Goal: Use online tool/utility: Use online tool/utility

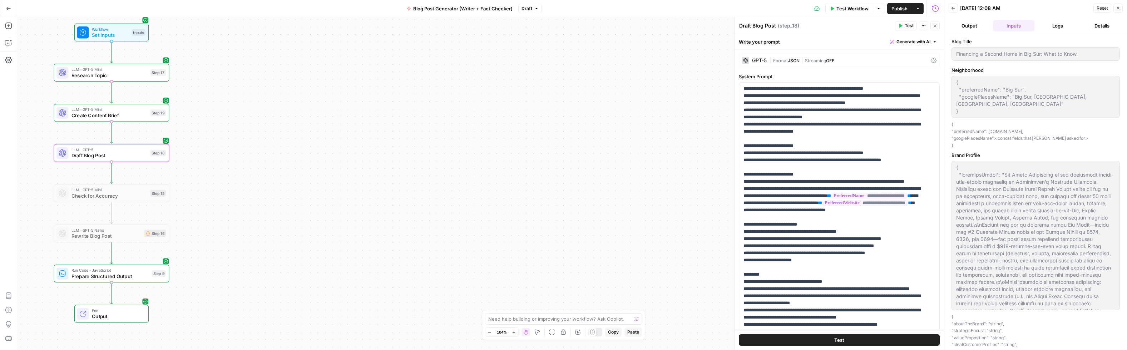
scroll to position [115, 0]
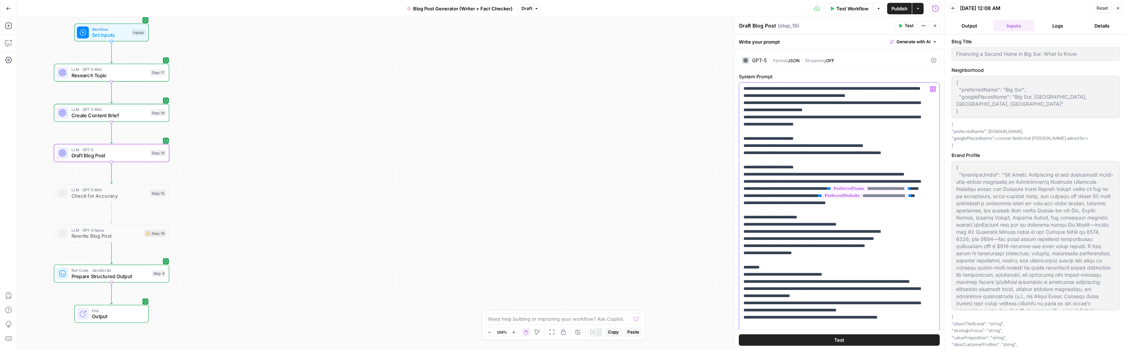
click at [791, 160] on p "**********" at bounding box center [833, 174] width 181 height 407
click at [1063, 26] on button "Logs" at bounding box center [1057, 25] width 41 height 11
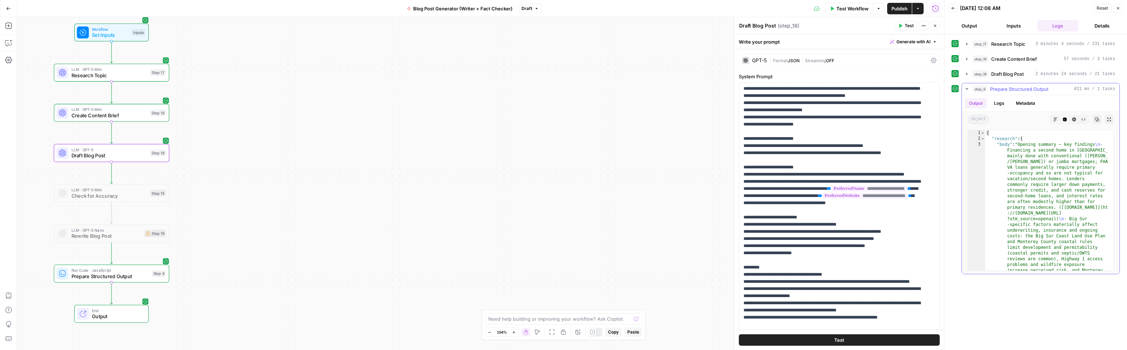
click at [1058, 120] on button "Markdown" at bounding box center [1055, 119] width 9 height 9
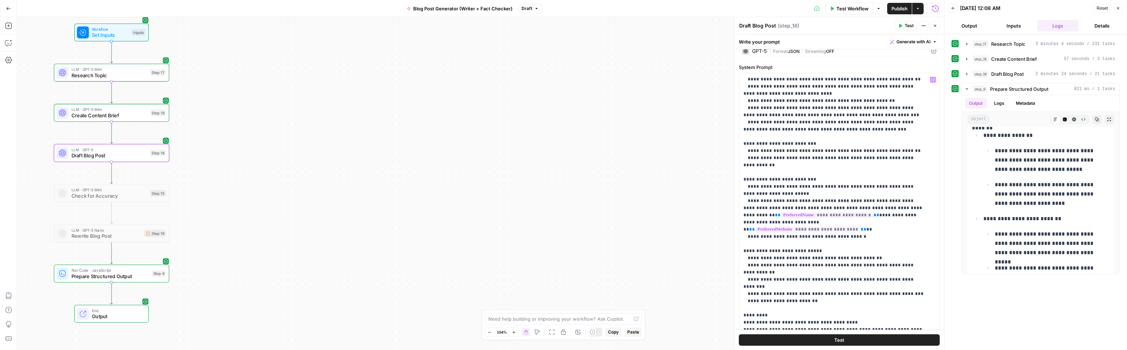
scroll to position [14, 0]
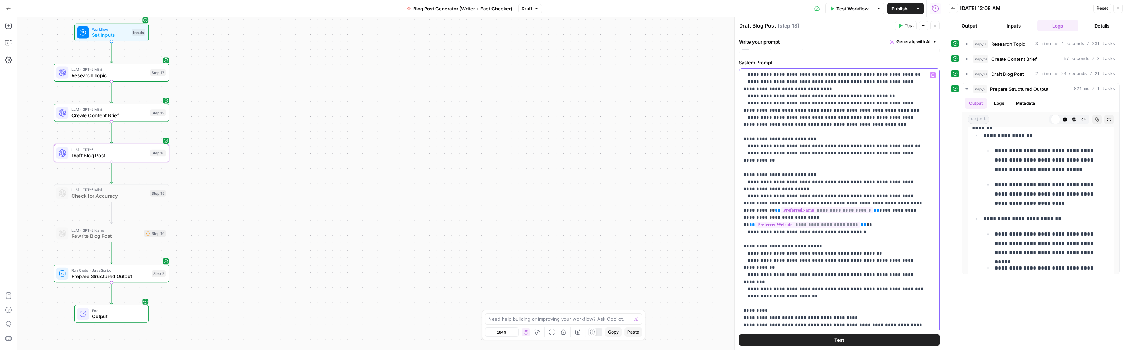
click at [889, 251] on p "**********" at bounding box center [833, 153] width 181 height 407
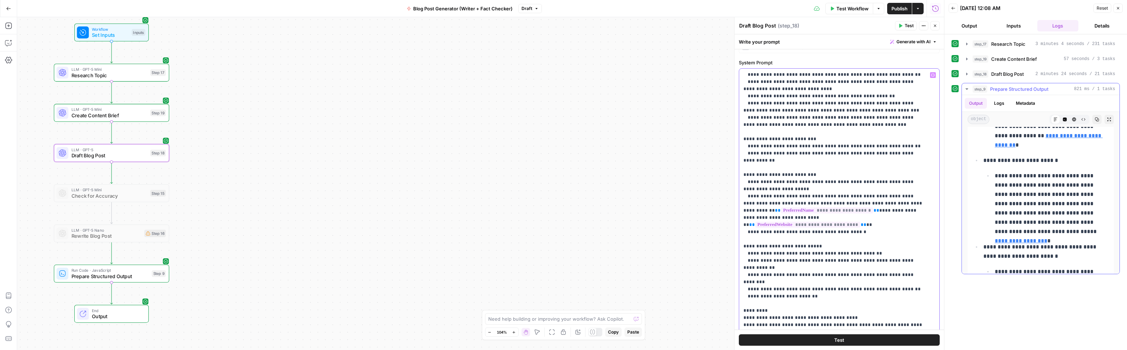
scroll to position [6797, 0]
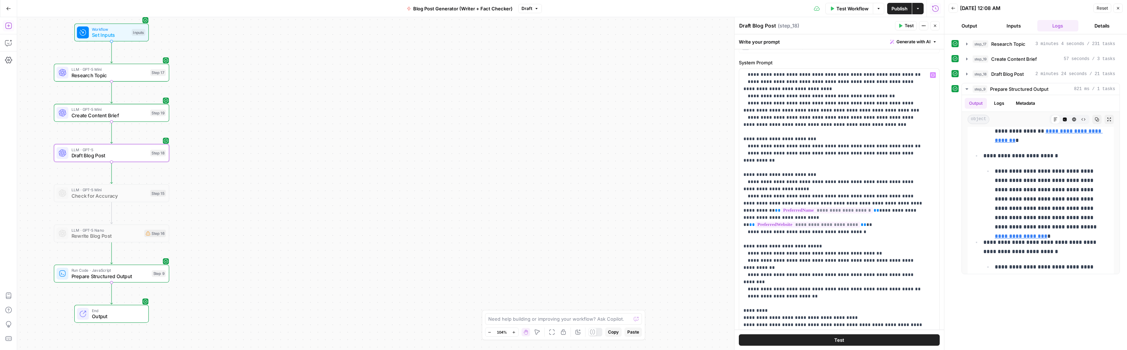
click at [10, 28] on icon "button" at bounding box center [8, 25] width 7 height 7
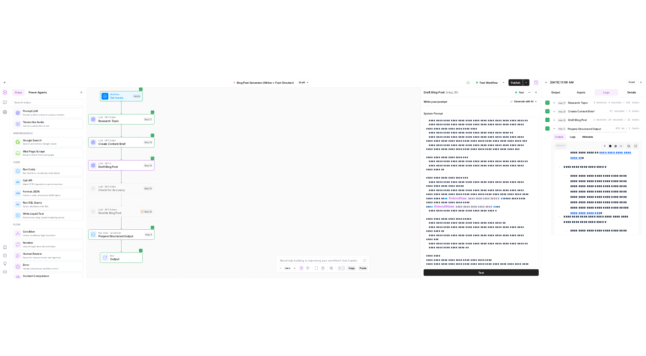
scroll to position [0, 0]
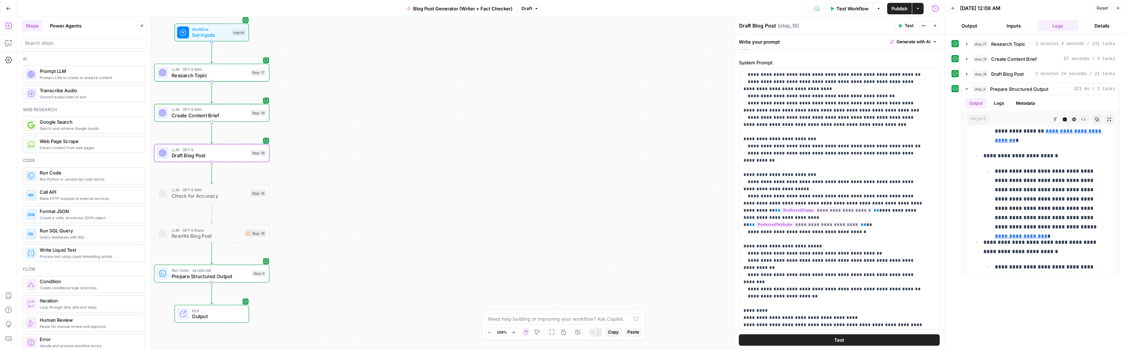
click at [142, 27] on icon "button" at bounding box center [142, 26] width 4 height 4
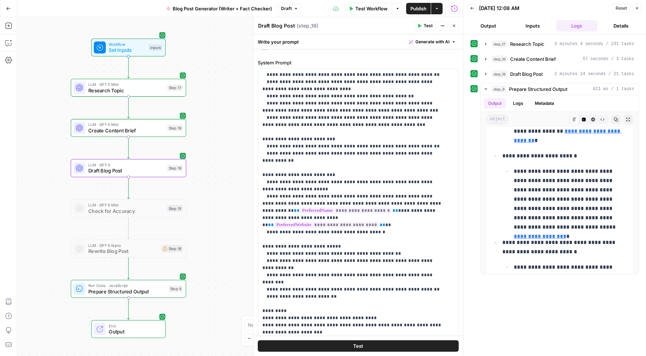
drag, startPoint x: 143, startPoint y: 219, endPoint x: 59, endPoint y: 234, distance: 84.6
click at [59, 234] on div "Workflow Set Inputs Inputs LLM · GPT-5 Mini Research Topic Step 17 LLM · GPT-5 …" at bounding box center [240, 186] width 446 height 338
click at [487, 89] on icon "button" at bounding box center [486, 89] width 6 height 6
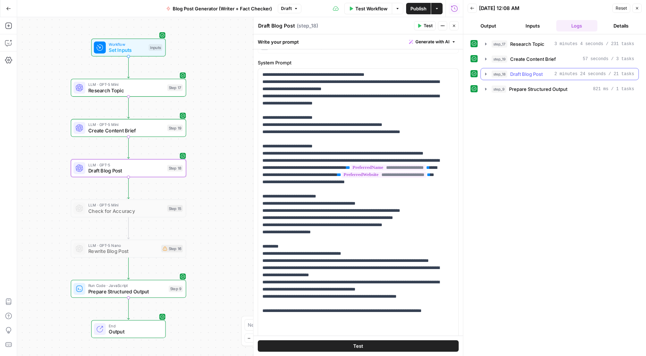
click at [485, 74] on icon "button" at bounding box center [485, 74] width 1 height 3
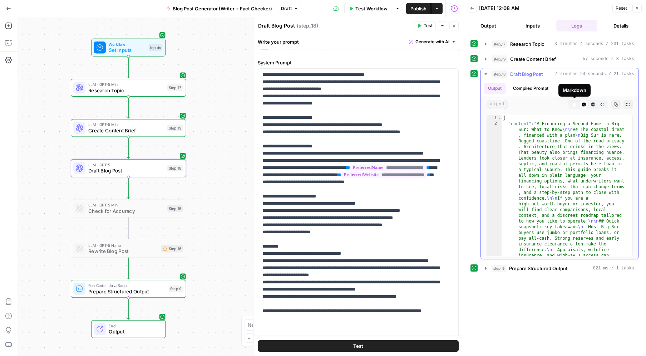
click at [577, 107] on button "Markdown" at bounding box center [574, 104] width 9 height 9
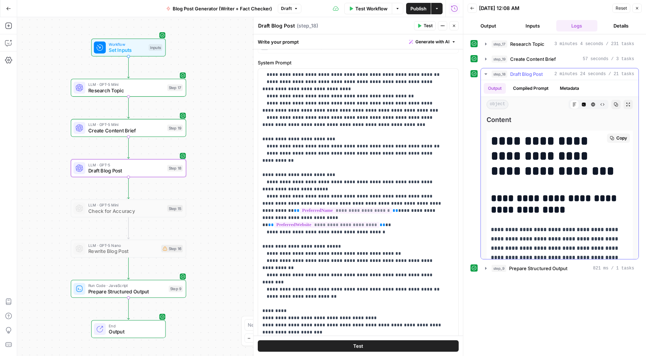
click at [616, 138] on span "Copy" at bounding box center [621, 138] width 11 height 6
